Goal: Task Accomplishment & Management: Use online tool/utility

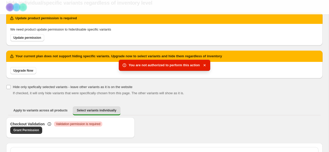
scroll to position [45, 0]
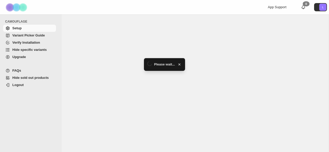
select select "******"
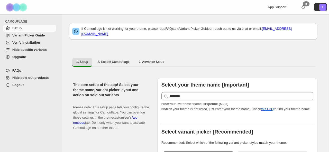
click at [29, 49] on span "Hide specific variants" at bounding box center [29, 50] width 34 height 4
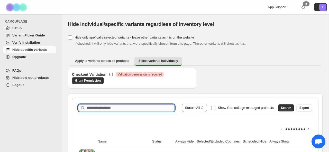
click at [105, 106] on input "Search product name" at bounding box center [130, 107] width 88 height 7
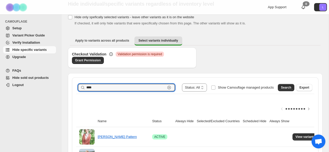
scroll to position [26, 0]
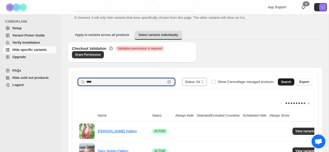
type input "****"
click at [289, 82] on span "Search" at bounding box center [286, 82] width 10 height 4
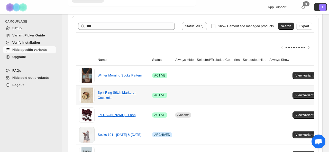
scroll to position [149, 0]
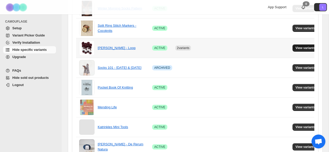
click at [304, 50] on button "View variants" at bounding box center [306, 47] width 26 height 7
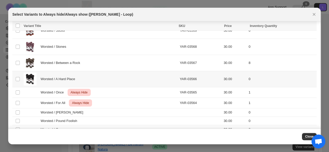
scroll to position [526, 0]
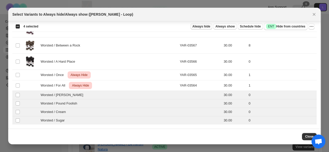
click at [202, 26] on span "Always hide" at bounding box center [202, 26] width 18 height 4
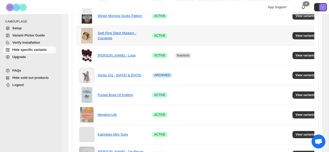
scroll to position [141, 0]
